Goal: Find specific page/section: Find specific page/section

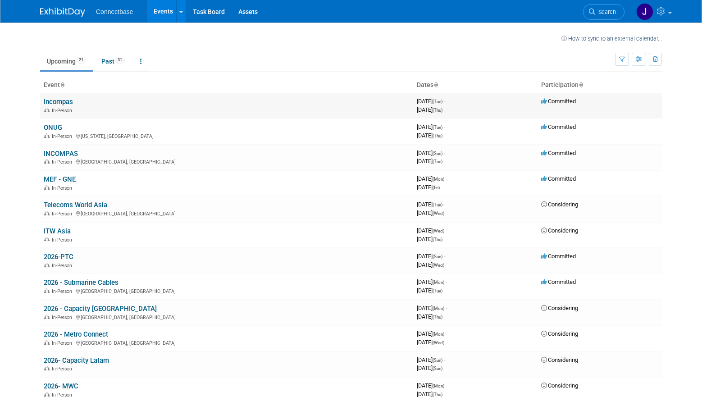
click at [64, 105] on link "Incompas" at bounding box center [58, 102] width 29 height 8
click at [70, 96] on td "Incompas In-Person" at bounding box center [226, 106] width 373 height 26
click at [64, 101] on link "Incompas" at bounding box center [58, 102] width 29 height 8
click at [70, 151] on link "INCOMPAS" at bounding box center [61, 154] width 34 height 8
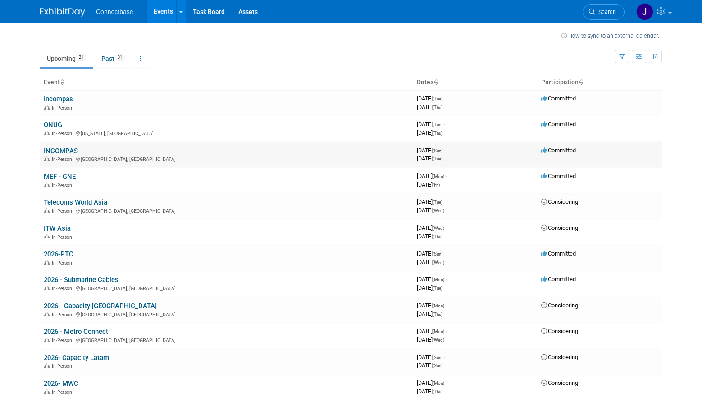
click at [71, 151] on link "INCOMPAS" at bounding box center [61, 151] width 34 height 8
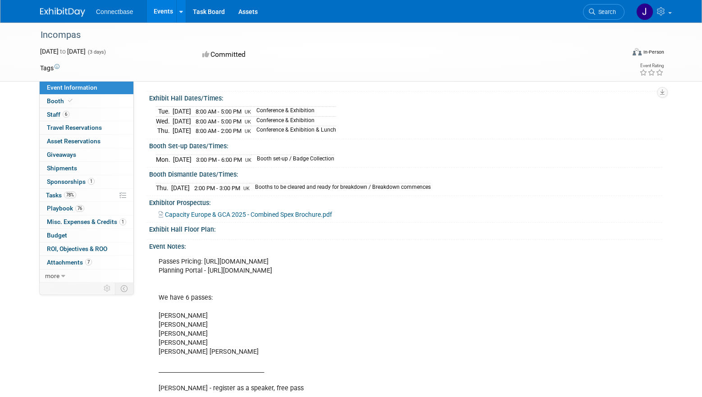
scroll to position [118, 0]
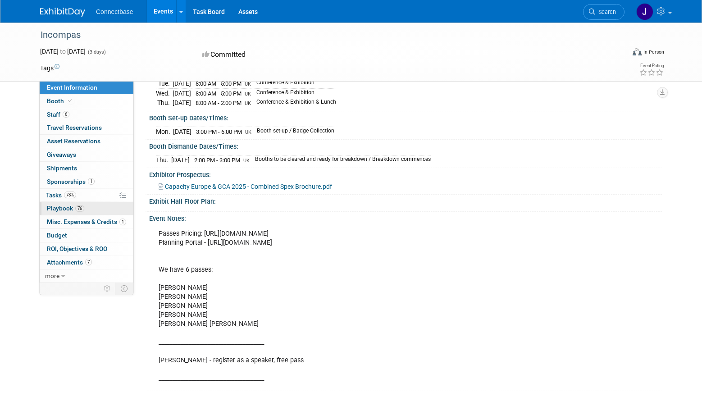
click at [101, 207] on link "76 Playbook 76" at bounding box center [87, 208] width 94 height 13
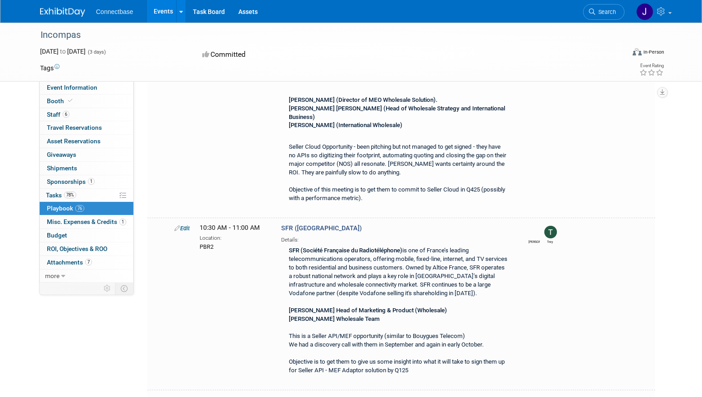
scroll to position [1581, 0]
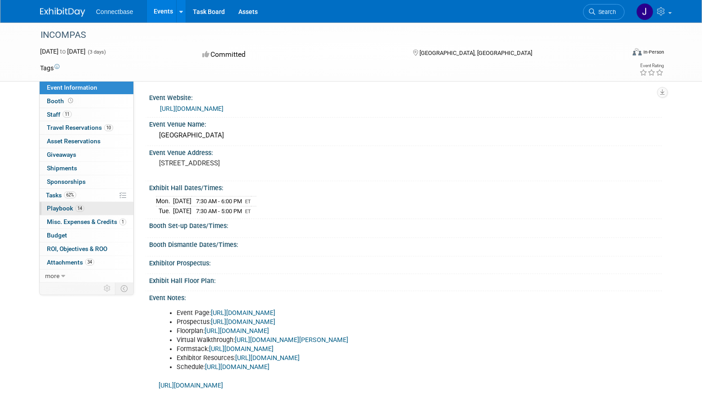
click at [113, 211] on link "14 Playbook 14" at bounding box center [87, 208] width 94 height 13
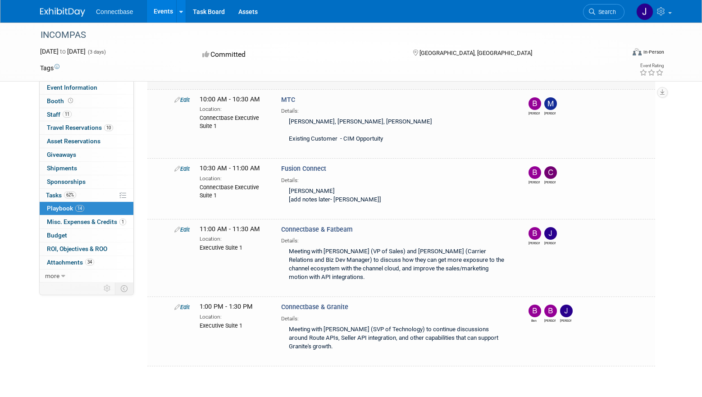
scroll to position [1015, 0]
